Goal: Obtain resource: Download file/media

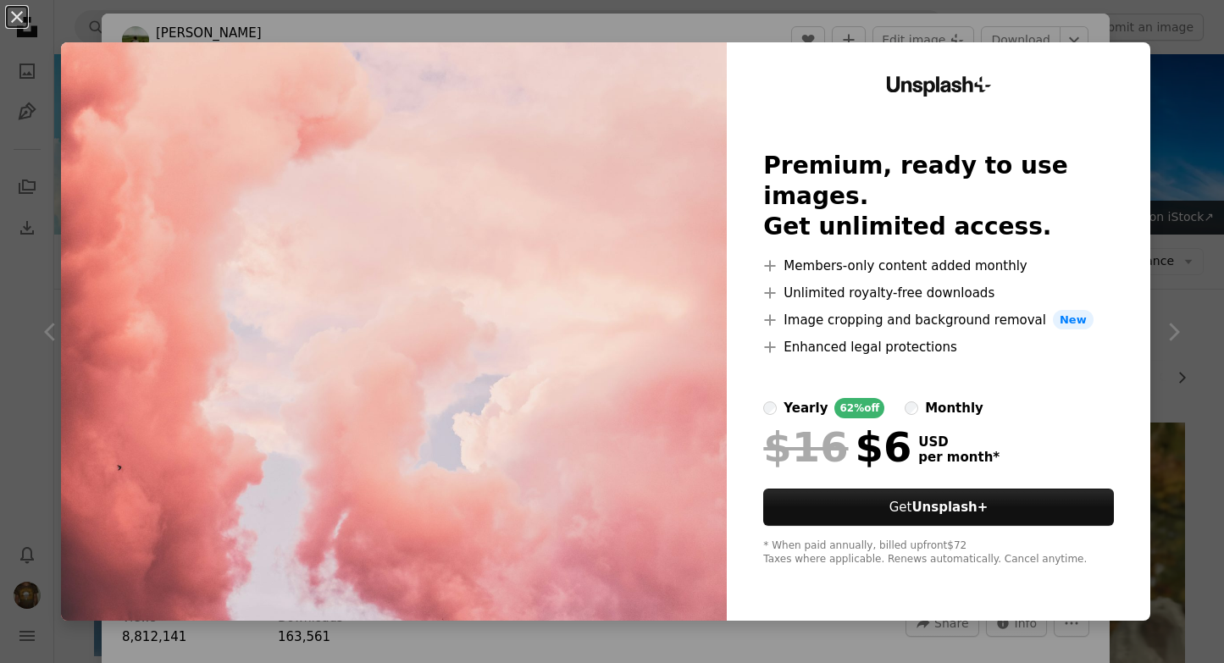
scroll to position [1918, 0]
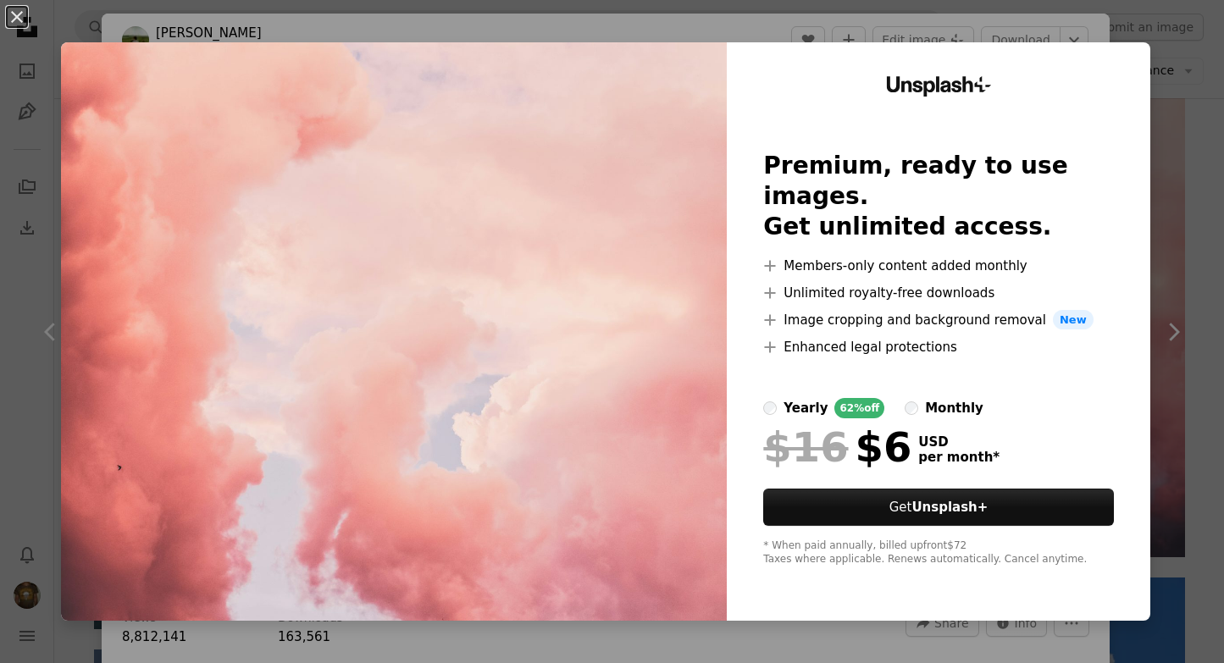
click at [1119, 26] on div "An X shape Unsplash+ Premium, ready to use images. Get unlimited access. A plus…" at bounding box center [612, 331] width 1224 height 663
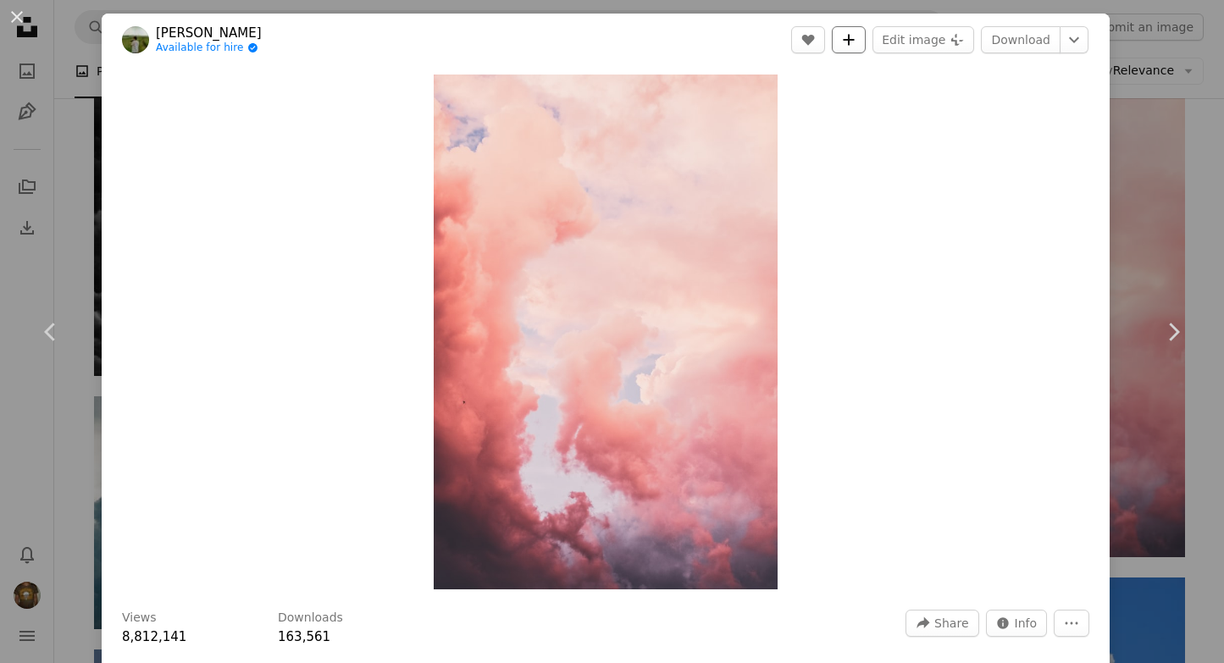
click at [866, 41] on button "A plus sign" at bounding box center [849, 39] width 34 height 27
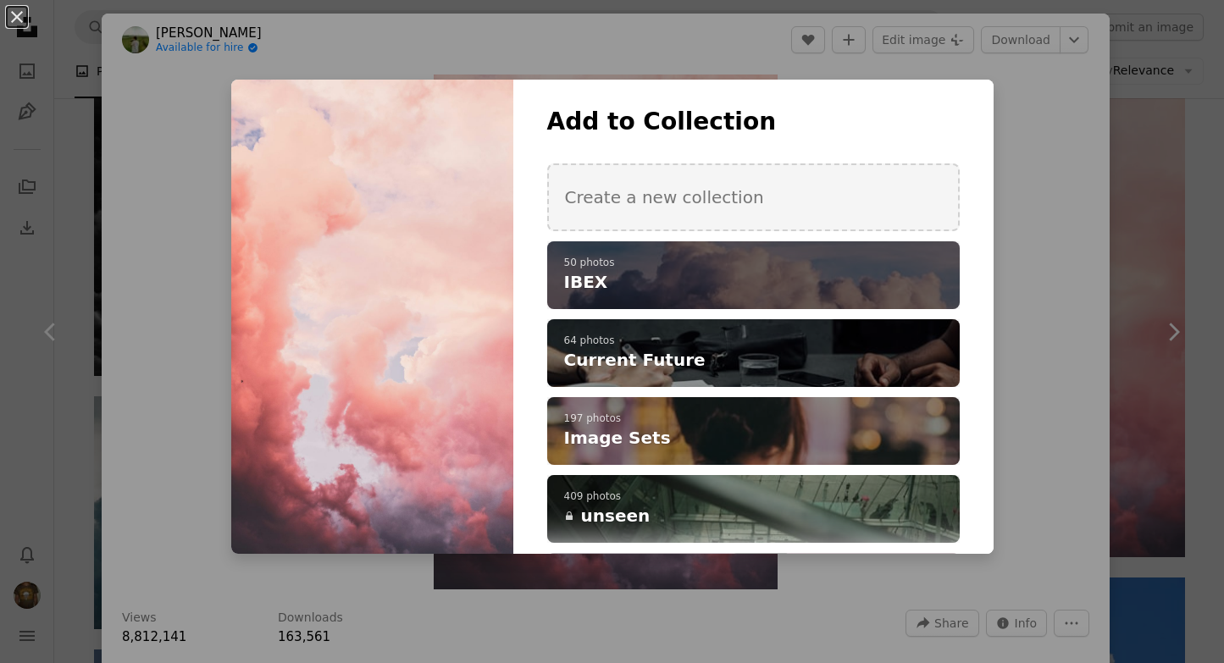
click at [723, 278] on h4 "IBEX" at bounding box center [744, 282] width 360 height 24
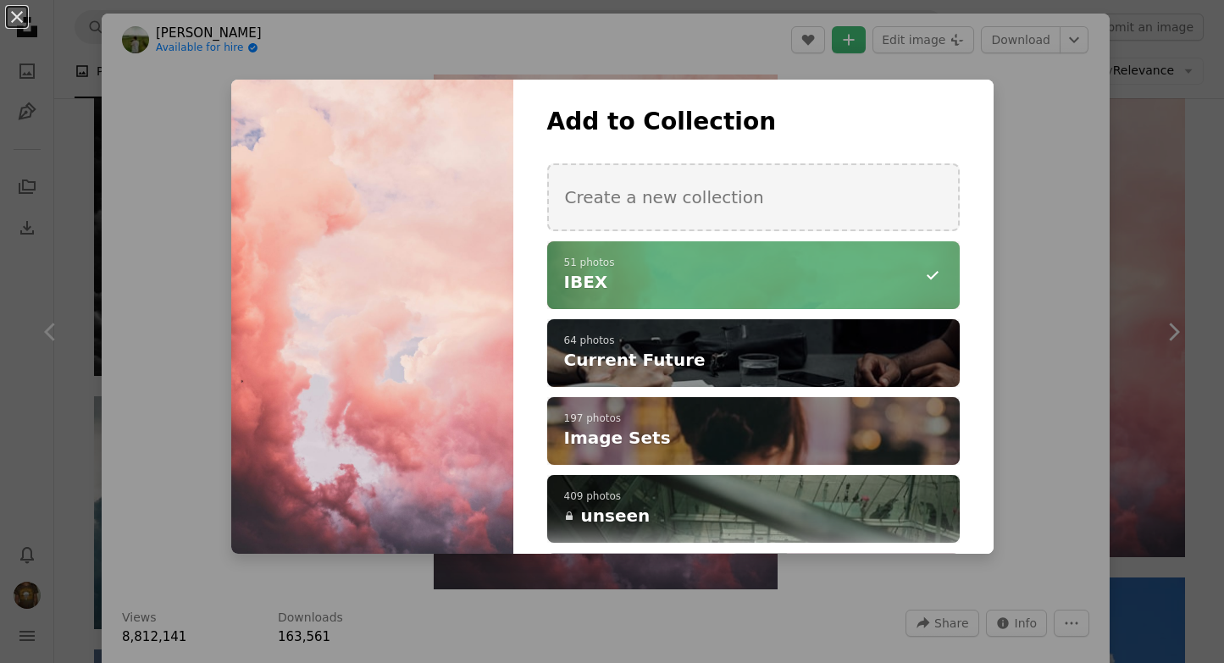
click at [1096, 286] on div "An X shape Add to Collection Create a new collection A checkmark A minus sign 5…" at bounding box center [612, 331] width 1224 height 663
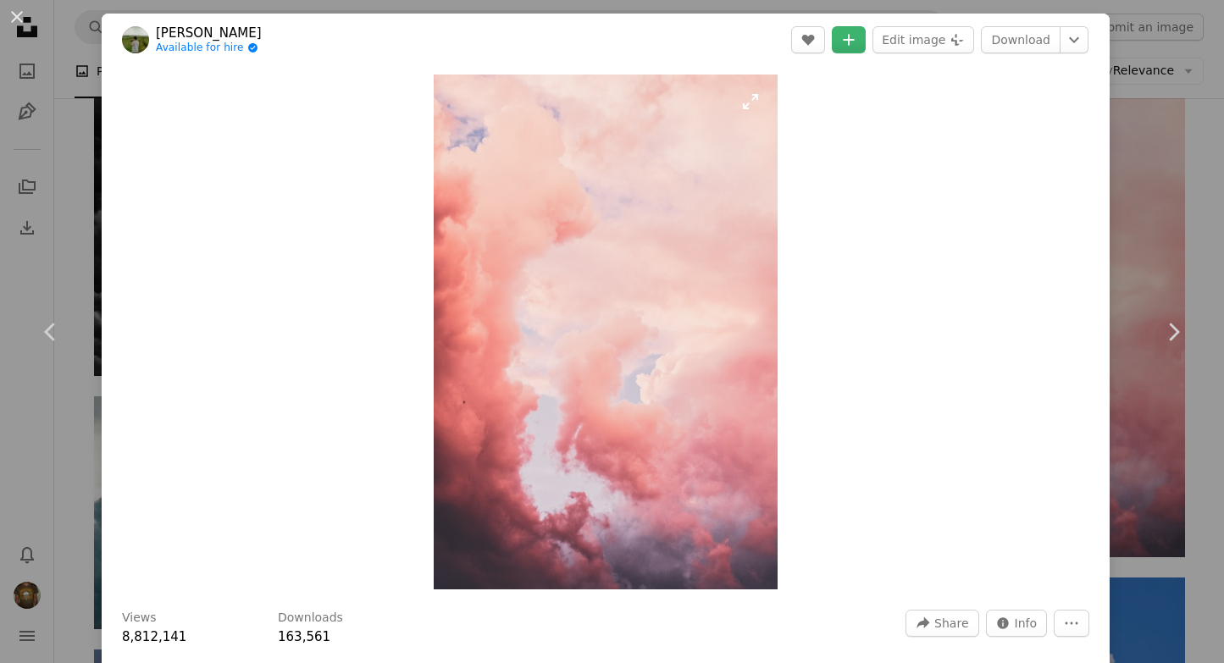
click at [663, 402] on img "Zoom in on this image" at bounding box center [605, 332] width 343 height 515
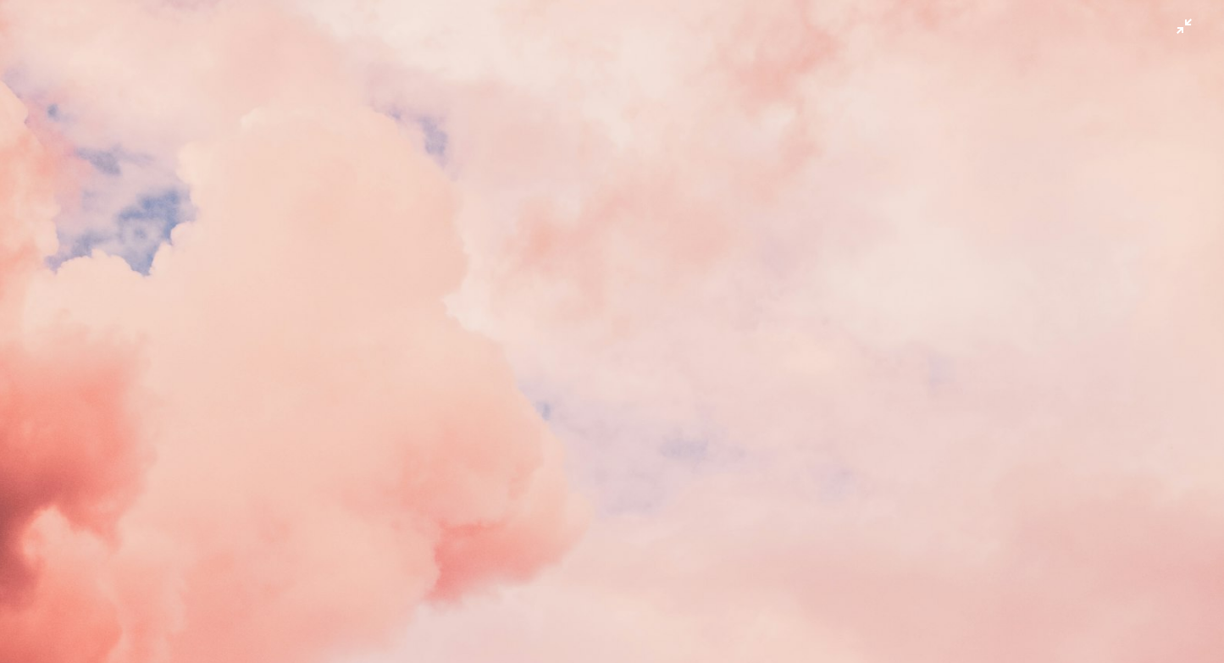
scroll to position [588, 0]
